Goal: Navigation & Orientation: Find specific page/section

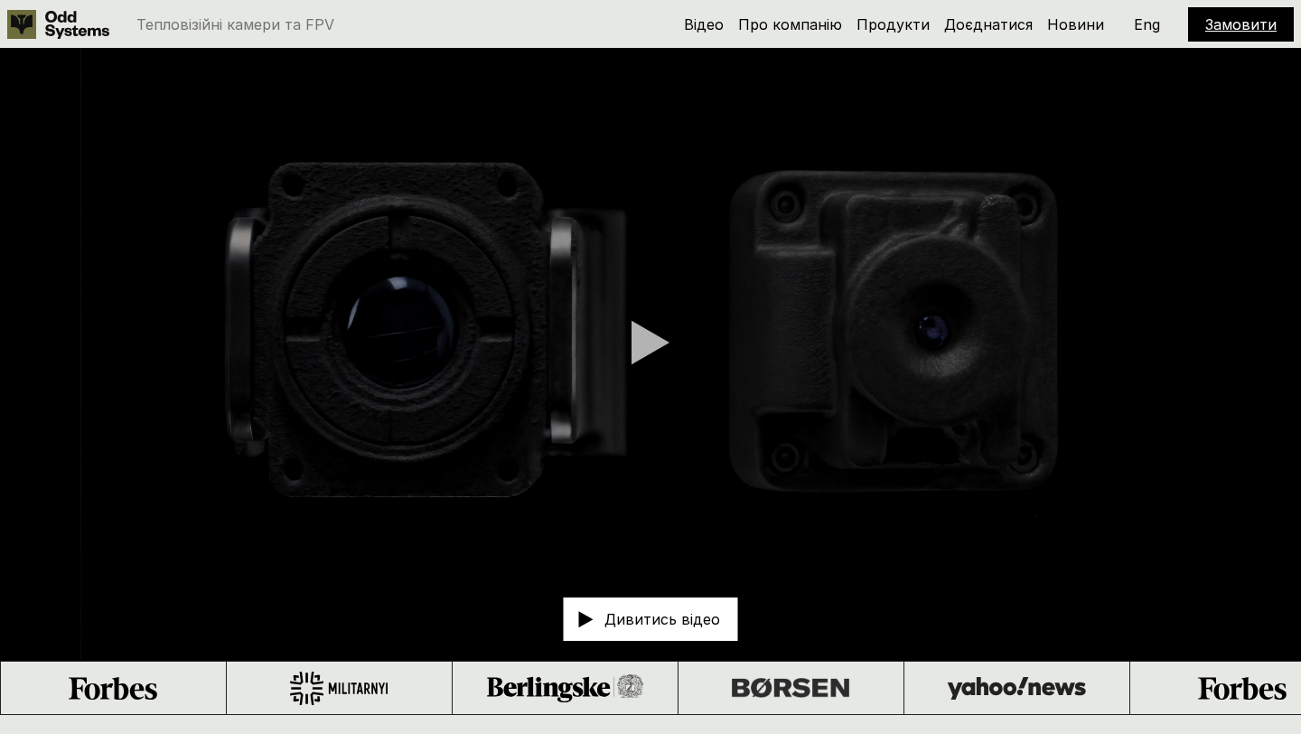
scroll to position [20, 0]
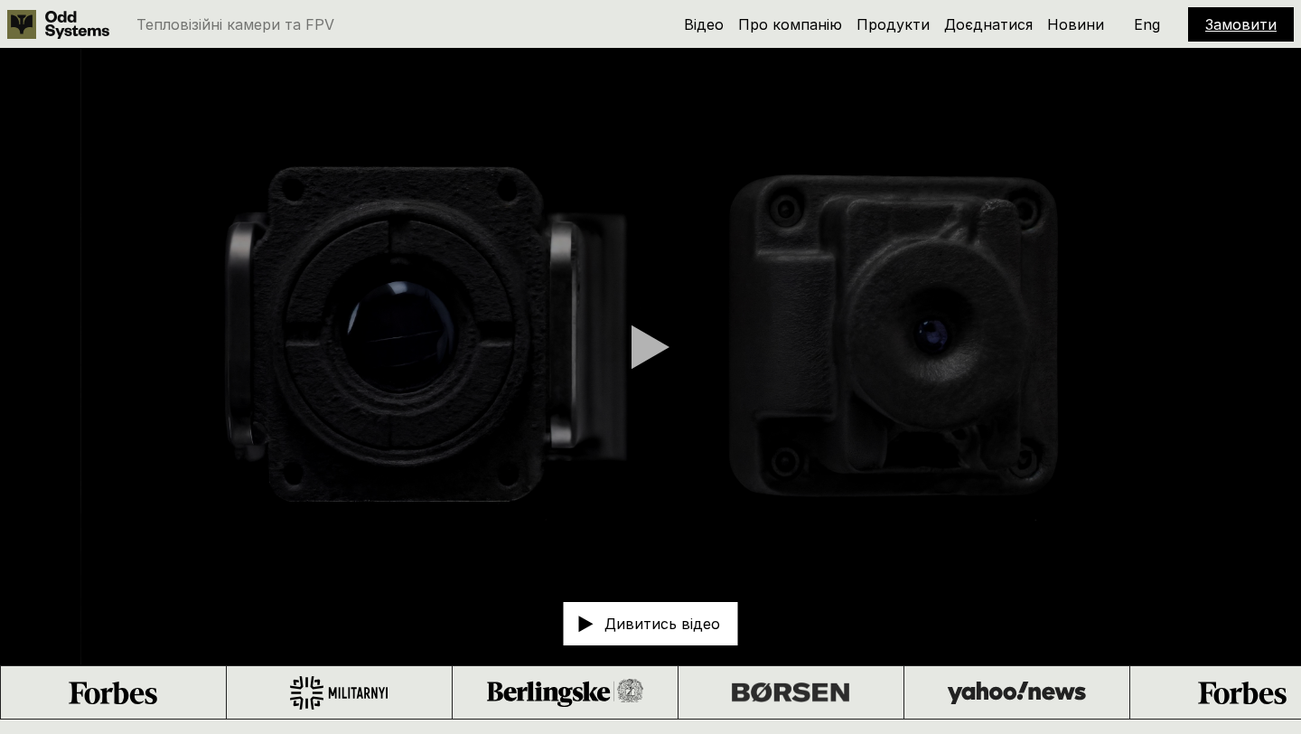
click at [1148, 30] on p "Eng" at bounding box center [1147, 24] width 26 height 14
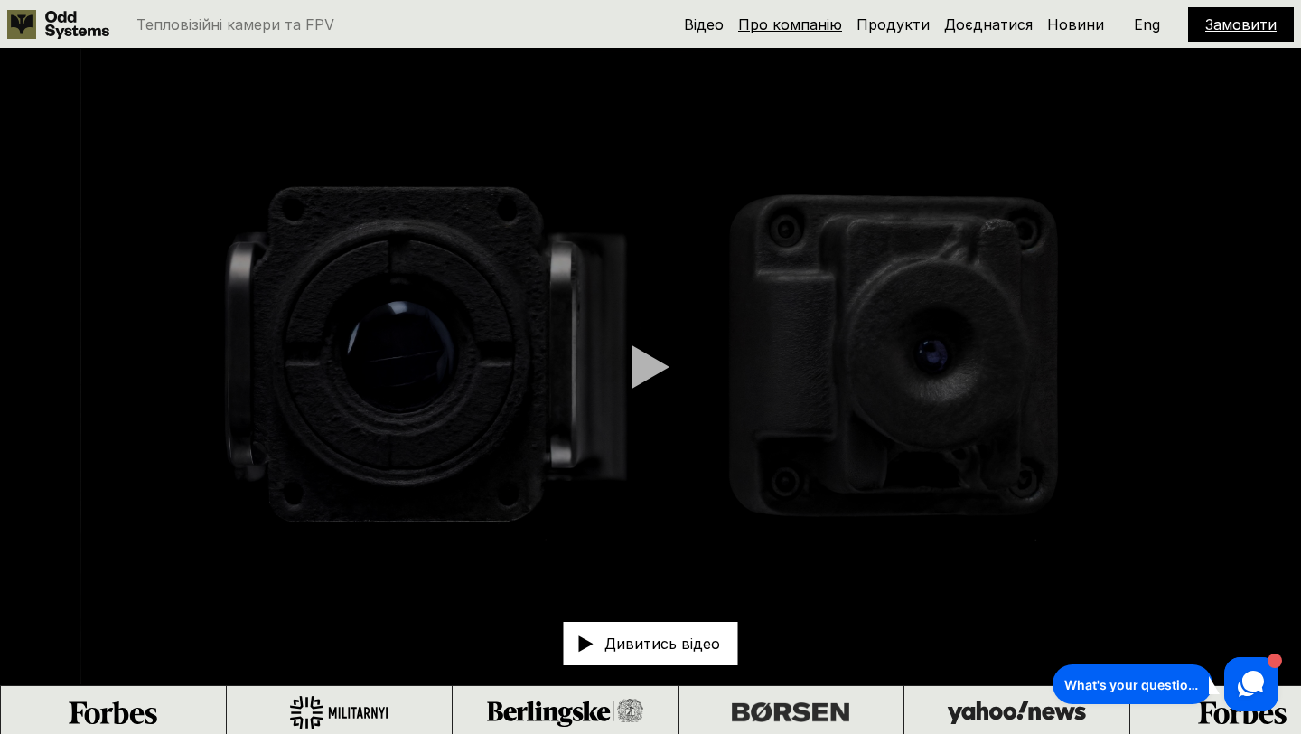
click at [795, 31] on link "Про компанію" at bounding box center [790, 24] width 104 height 18
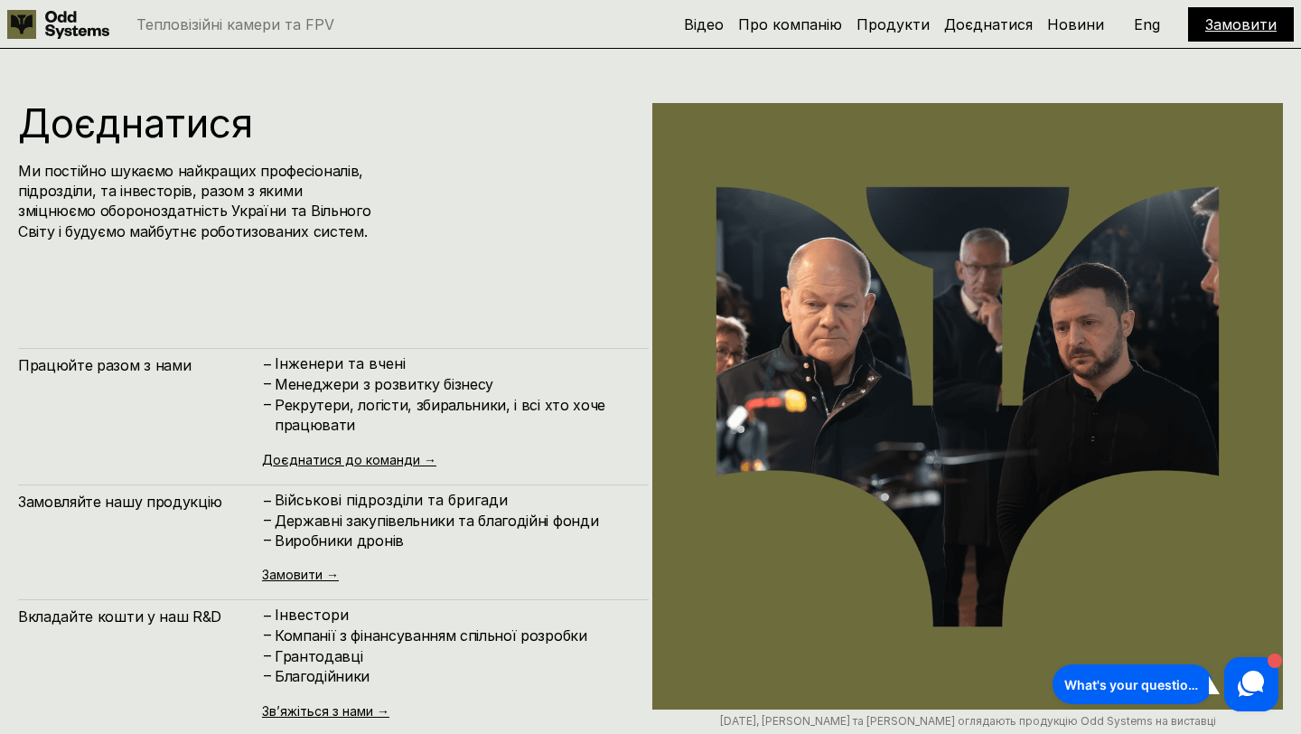
scroll to position [7314, 0]
